Goal: Check status: Check status

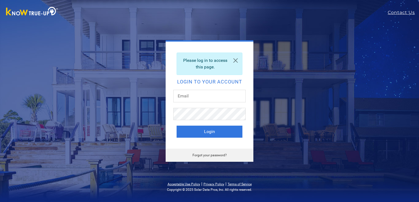
click at [192, 95] on input "text" at bounding box center [209, 96] width 72 height 13
type input "[EMAIL_ADDRESS][DOMAIN_NAME]"
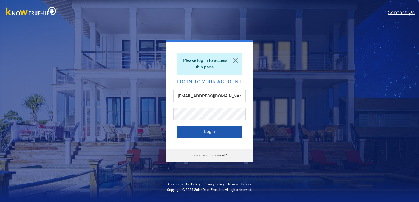
click at [207, 134] on button "Login" at bounding box center [210, 132] width 66 height 12
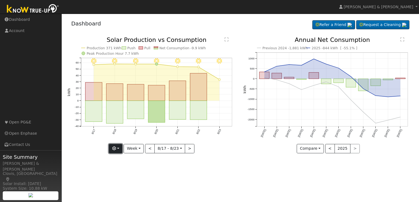
click at [122, 151] on button "button" at bounding box center [115, 148] width 13 height 9
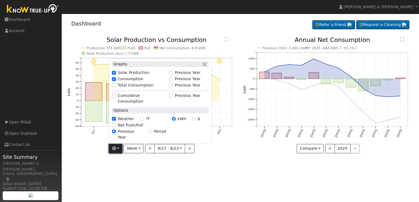
click at [122, 151] on button "button" at bounding box center [115, 148] width 13 height 9
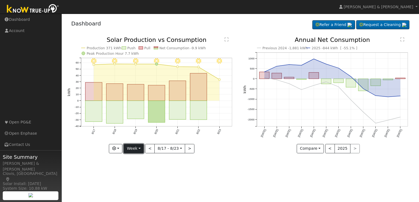
click at [141, 148] on button "Week" at bounding box center [134, 148] width 20 height 9
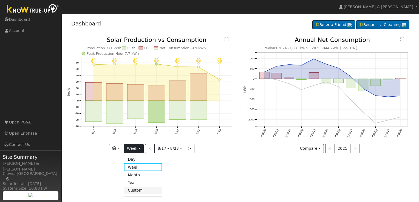
click at [137, 190] on link "Custom" at bounding box center [143, 191] width 38 height 8
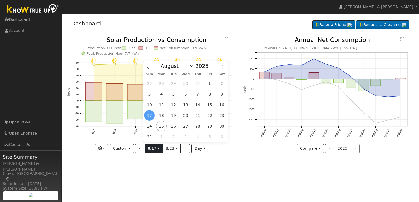
click at [158, 150] on input "2025-08-17" at bounding box center [154, 149] width 18 height 9
click at [148, 67] on icon at bounding box center [148, 68] width 4 height 4
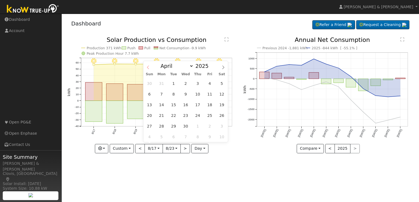
click at [148, 67] on icon at bounding box center [148, 68] width 4 height 4
select select "0"
click at [148, 67] on icon at bounding box center [148, 68] width 4 height 4
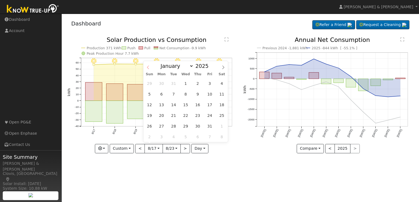
type input "2024"
click at [148, 67] on icon at bounding box center [148, 68] width 4 height 4
select select "10"
click at [211, 83] on span "1" at bounding box center [209, 83] width 11 height 11
type input "2024-11-01"
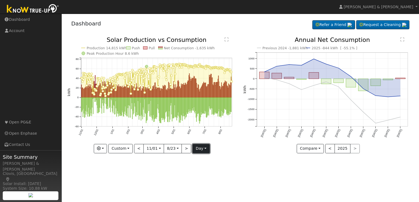
click at [203, 149] on button "day" at bounding box center [201, 148] width 17 height 9
click at [203, 176] on link "Month" at bounding box center [212, 175] width 38 height 8
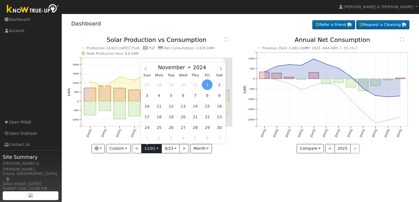
click at [155, 149] on input "2024-11-01" at bounding box center [152, 149] width 20 height 9
click at [207, 66] on span at bounding box center [209, 65] width 4 height 3
click at [207, 71] on span at bounding box center [209, 68] width 4 height 3
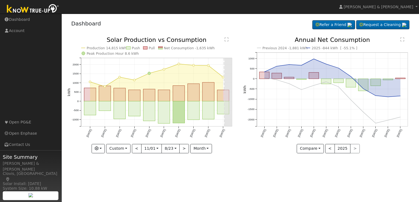
click at [177, 164] on div "User Profile First name Last name Email Email Notifications No Emails No Emails…" at bounding box center [240, 108] width 357 height 189
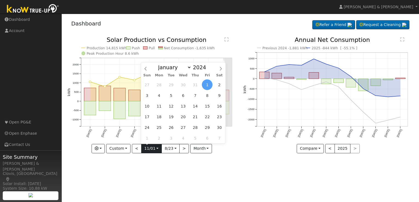
click at [157, 150] on input "2024-11-01" at bounding box center [152, 149] width 20 height 9
click at [199, 69] on input "2024" at bounding box center [201, 67] width 20 height 6
click at [207, 69] on span at bounding box center [209, 68] width 4 height 3
type input "2023"
click at [182, 86] on span "1" at bounding box center [183, 85] width 11 height 11
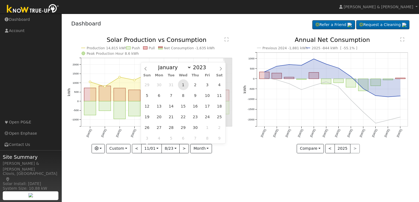
type input "2023-11-01"
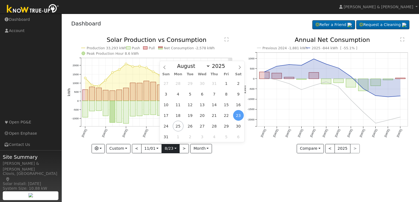
click at [174, 149] on input "2025-08-23" at bounding box center [171, 149] width 18 height 9
click at [226, 69] on span at bounding box center [228, 67] width 4 height 3
type input "2024"
click at [227, 118] on span "23" at bounding box center [226, 115] width 11 height 11
type input "2024-08-23"
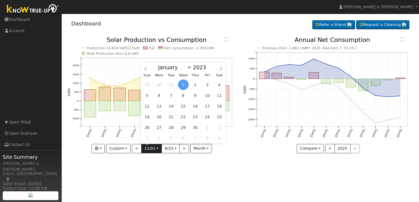
click at [156, 148] on input "2023-11-01" at bounding box center [152, 149] width 20 height 9
click at [207, 66] on span at bounding box center [209, 65] width 4 height 3
type input "2024"
click at [206, 84] on span "1" at bounding box center [207, 85] width 11 height 11
type input "2024-11-01"
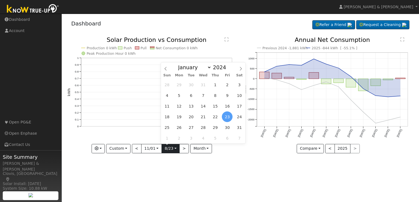
click at [176, 150] on input "2024-08-23" at bounding box center [171, 149] width 18 height 9
click at [227, 66] on span at bounding box center [229, 65] width 4 height 3
type input "2025"
click at [239, 116] on span "23" at bounding box center [239, 117] width 11 height 11
type input "2025-08-23"
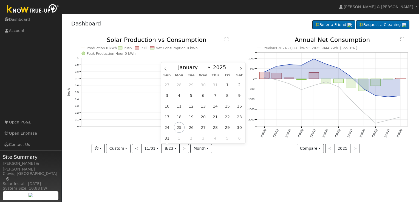
scroll to position [0, 4]
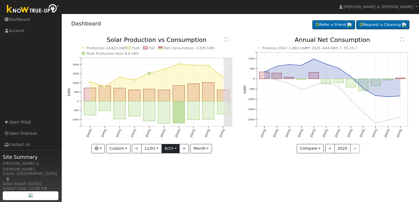
click at [174, 149] on input "2025-08-23" at bounding box center [171, 149] width 18 height 9
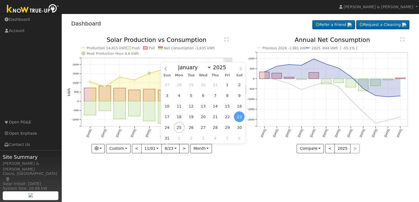
scroll to position [0, 0]
click at [240, 69] on icon at bounding box center [241, 69] width 4 height 4
select select "9"
click at [227, 126] on span "31" at bounding box center [227, 127] width 11 height 11
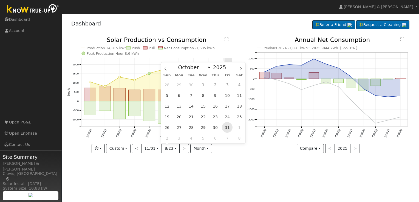
type input "2025-10-31"
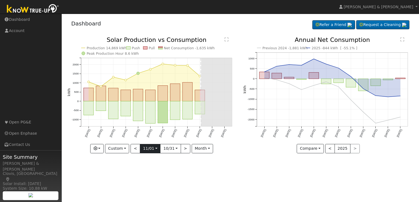
click at [156, 149] on input "2024-11-01" at bounding box center [150, 149] width 20 height 9
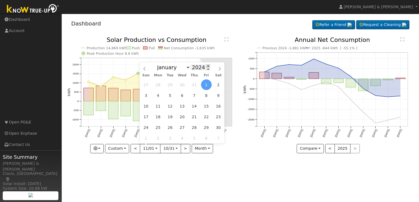
click at [206, 66] on span at bounding box center [208, 65] width 4 height 3
click at [206, 70] on span at bounding box center [208, 68] width 4 height 3
type input "2023"
click at [185, 83] on span "1" at bounding box center [182, 85] width 11 height 11
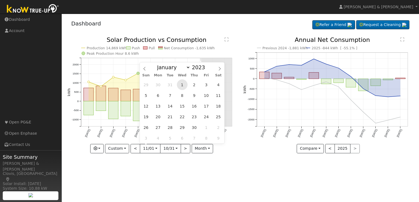
type input "2023-11-01"
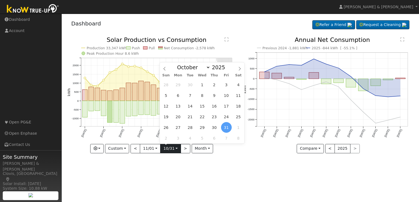
click at [178, 150] on input "2025-10-31" at bounding box center [170, 149] width 20 height 9
click at [226, 70] on span at bounding box center [228, 68] width 4 height 3
type input "2024"
click at [214, 128] on span "31" at bounding box center [214, 127] width 11 height 11
type input "2024-10-31"
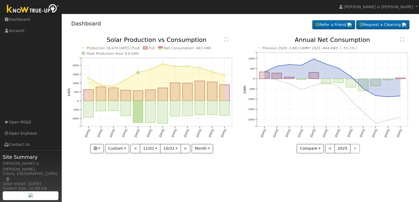
click at [214, 157] on div "Production 18,478 kWh Push Pull Net Consumption -943 kWh Peak Production Hour 8…" at bounding box center [152, 99] width 176 height 125
